Goal: Check status

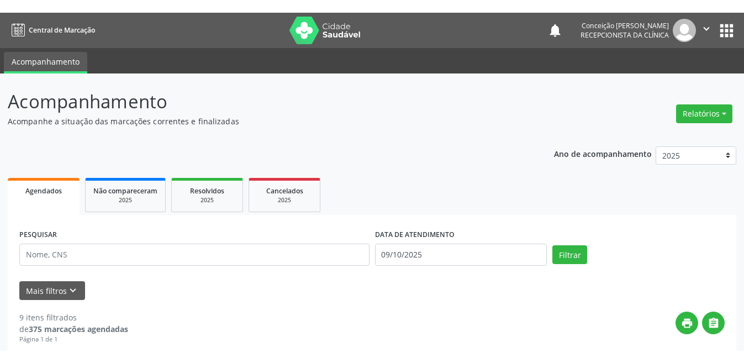
scroll to position [2, 0]
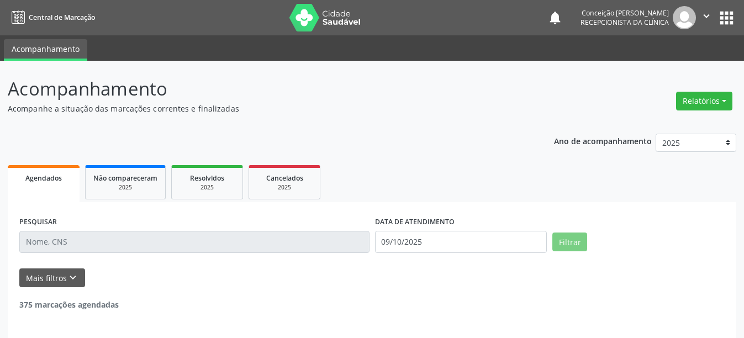
click at [238, 241] on input "text" at bounding box center [194, 242] width 350 height 22
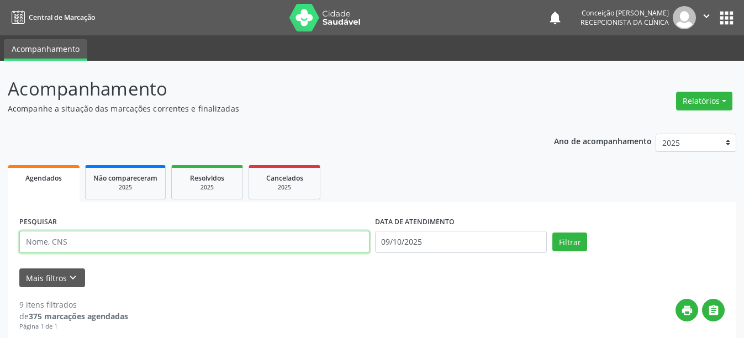
click at [212, 249] on input "text" at bounding box center [194, 242] width 350 height 22
type input "700604981487966"
click at [552, 232] on button "Filtrar" at bounding box center [569, 241] width 35 height 19
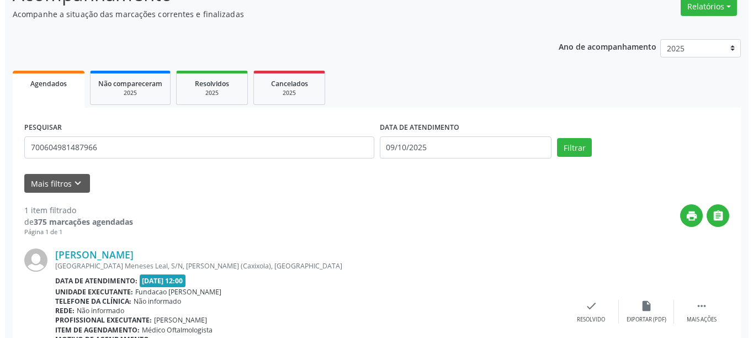
scroll to position [150, 0]
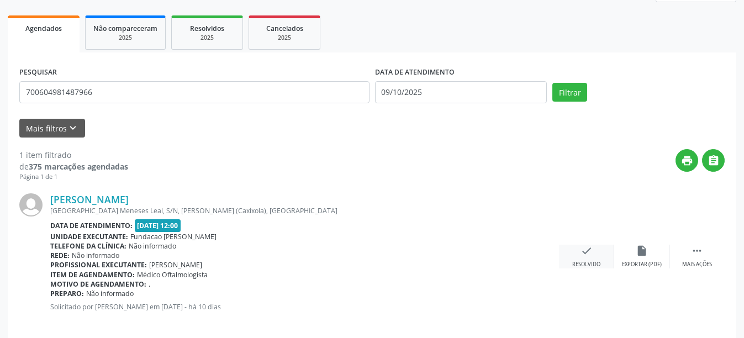
click at [590, 246] on icon "check" at bounding box center [586, 251] width 12 height 12
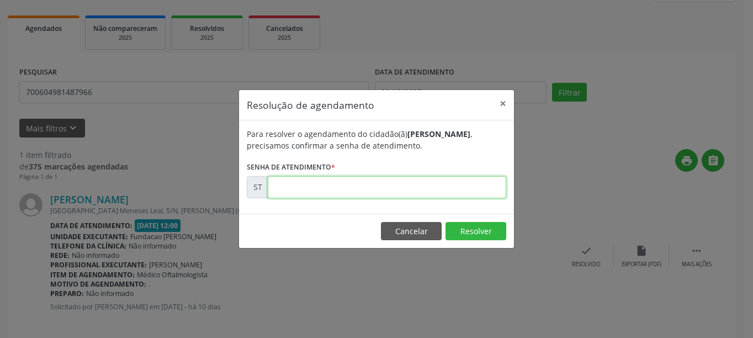
click at [443, 183] on input "text" at bounding box center [387, 187] width 239 height 22
type input "00025266"
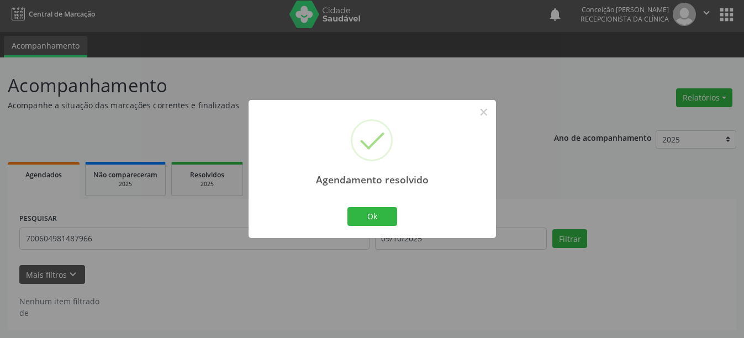
scroll to position [3, 0]
click at [378, 223] on button "Ok" at bounding box center [372, 216] width 50 height 19
